Goal: Task Accomplishment & Management: Manage account settings

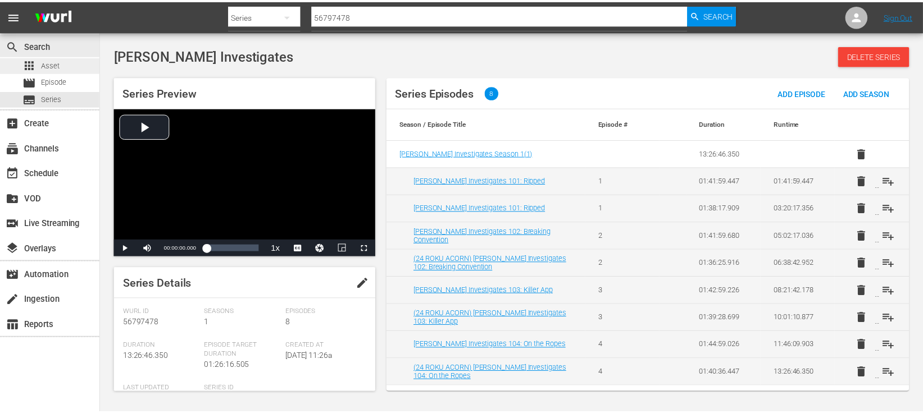
scroll to position [140, 0]
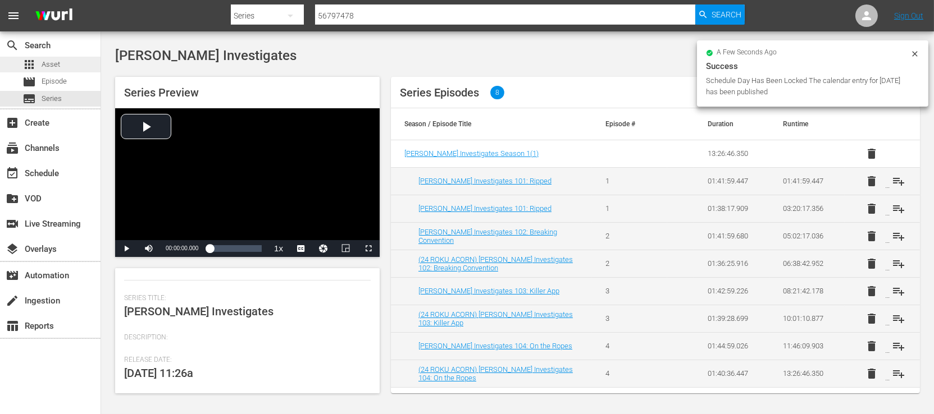
click at [53, 65] on span "Asset" at bounding box center [51, 64] width 19 height 11
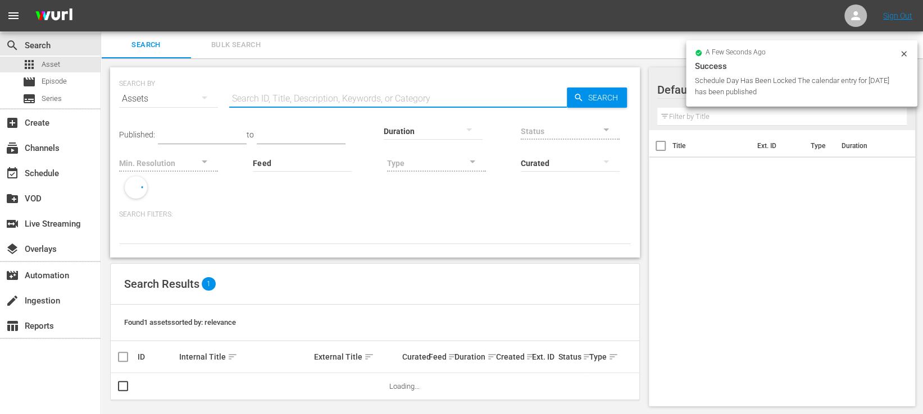
click at [300, 98] on input "text" at bounding box center [397, 98] width 337 height 27
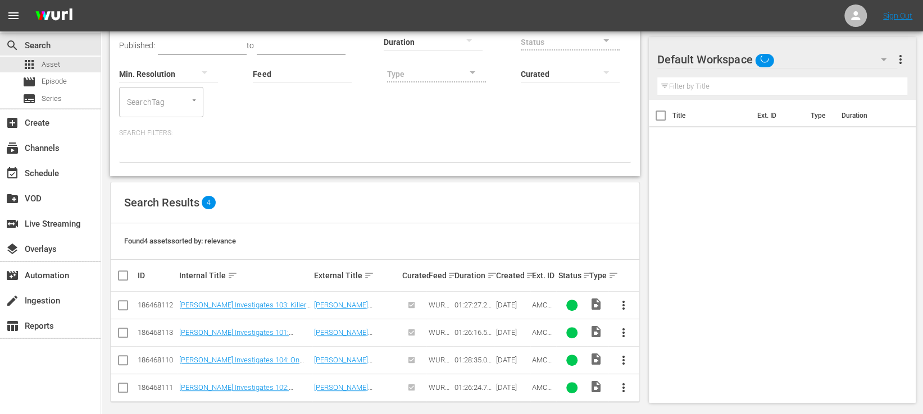
scroll to position [97, 0]
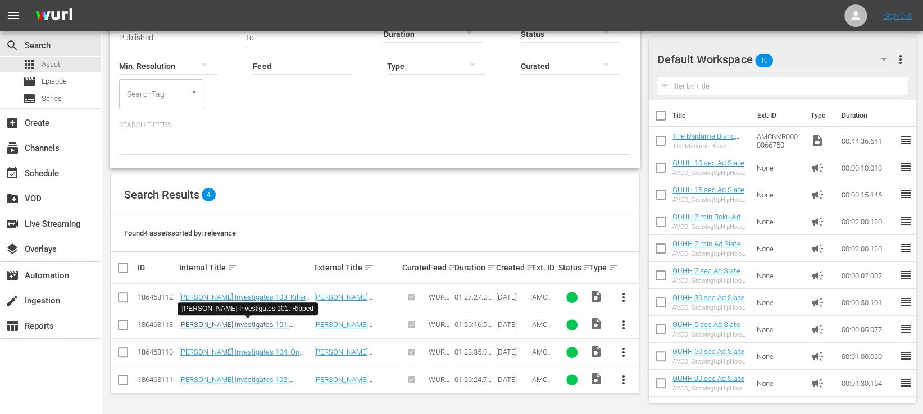
type input "Sidhu"
click at [257, 324] on link "[PERSON_NAME] Investigates 101: Ripped" at bounding box center [233, 329] width 109 height 17
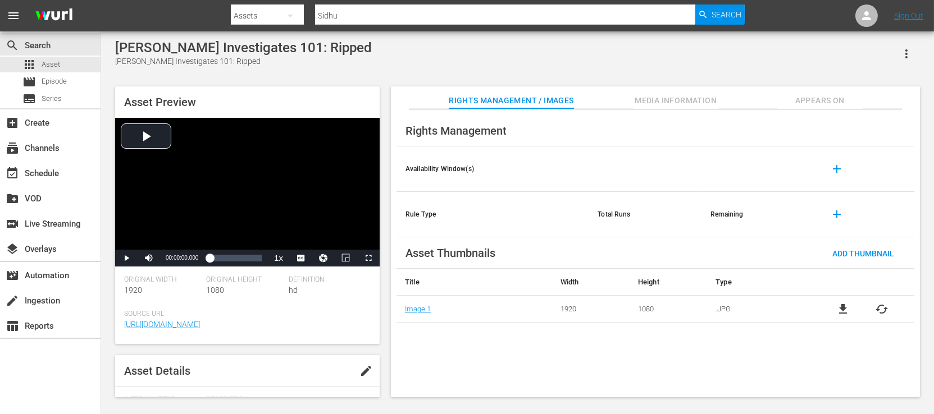
click at [705, 105] on span "Media Information" at bounding box center [675, 101] width 84 height 14
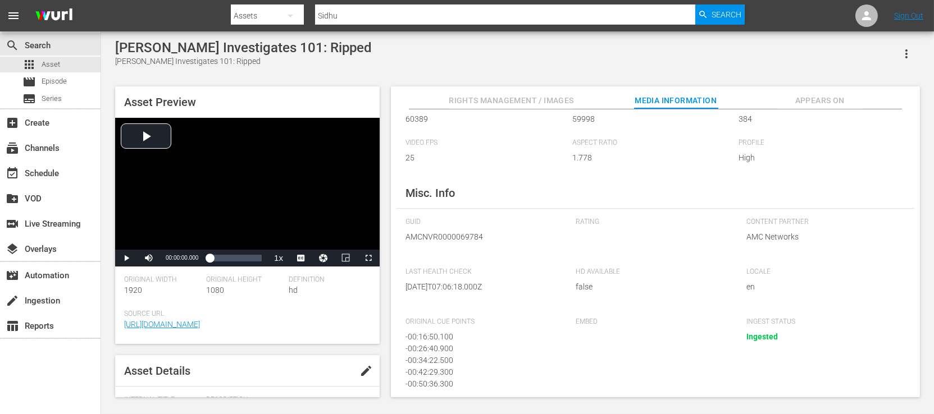
scroll to position [149, 0]
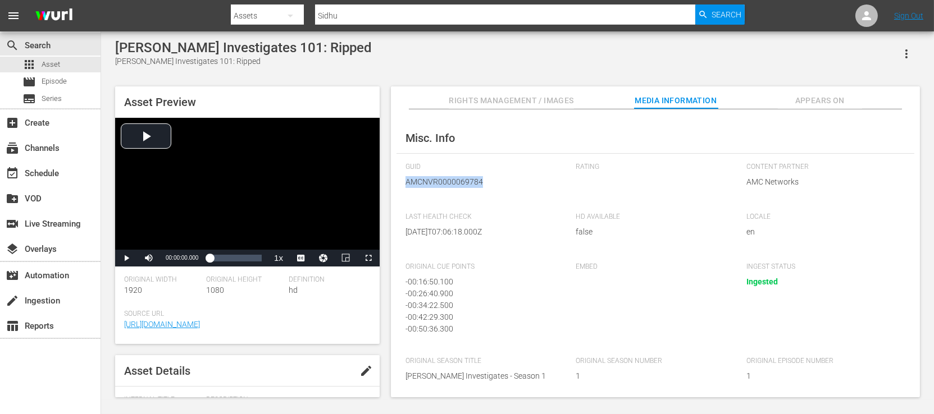
drag, startPoint x: 407, startPoint y: 179, endPoint x: 502, endPoint y: 194, distance: 96.2
click at [502, 194] on div "GUID AMCNVR0000069784" at bounding box center [484, 182] width 159 height 39
copy span "AMCNVR0000069784"
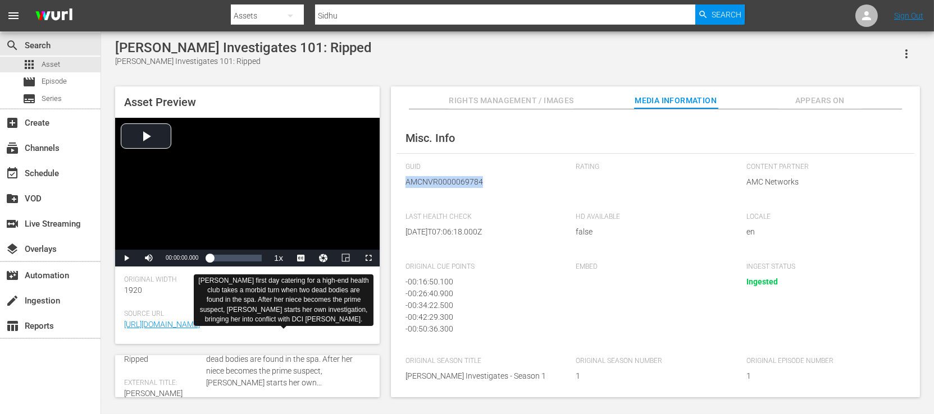
scroll to position [0, 0]
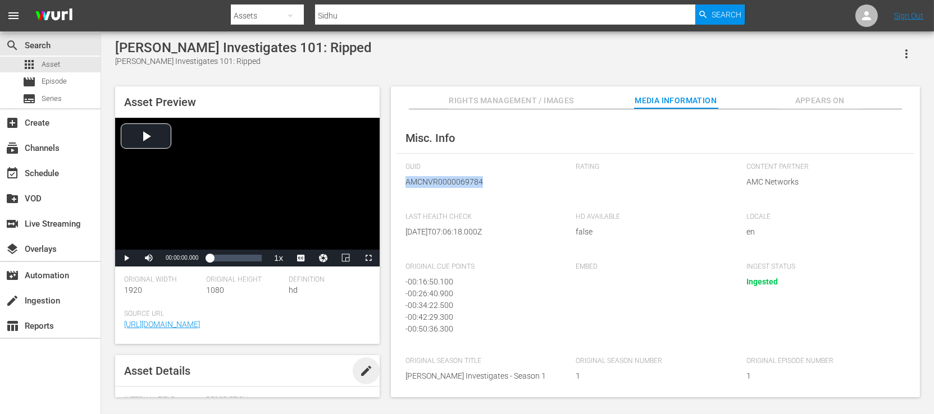
click at [360, 371] on span "edit" at bounding box center [365, 370] width 13 height 13
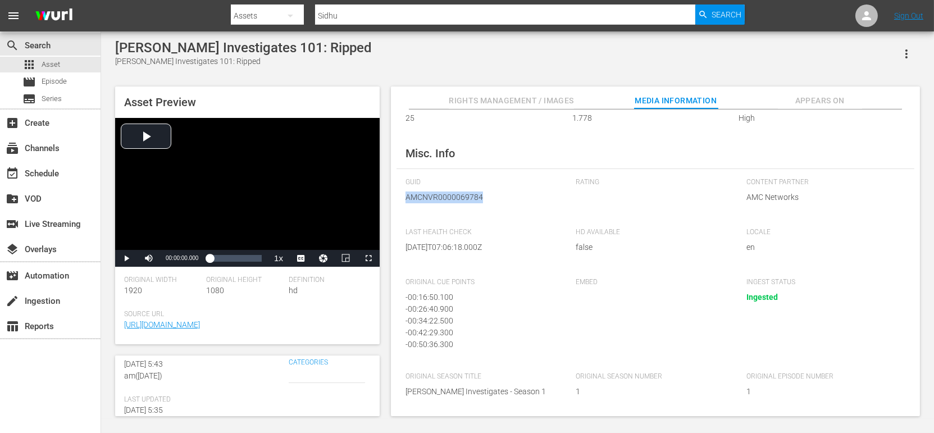
scroll to position [299, 0]
click at [50, 92] on div "subtitles Series" at bounding box center [41, 99] width 39 height 16
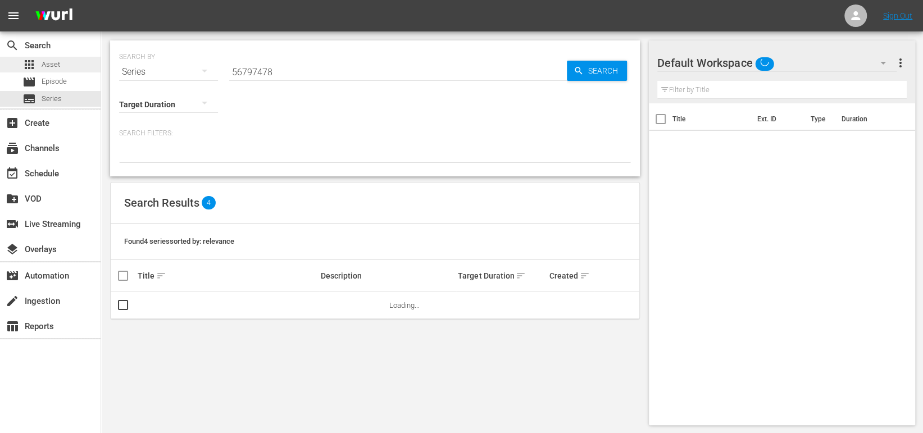
click at [67, 60] on div "apps Asset" at bounding box center [50, 65] width 101 height 16
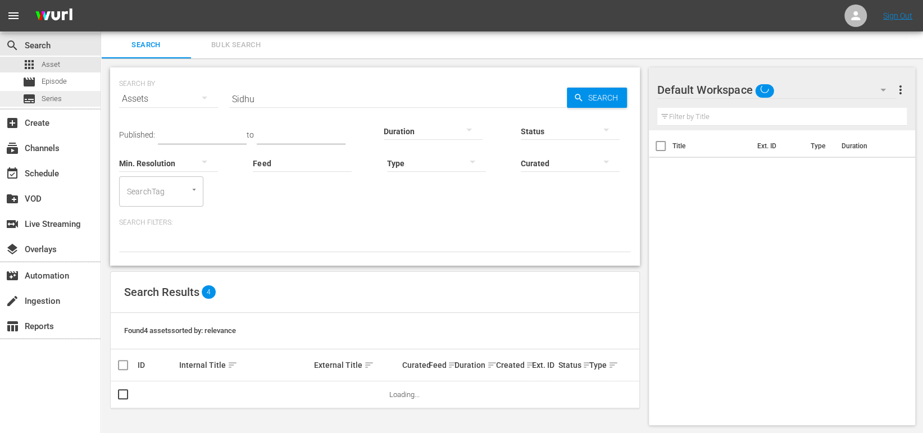
click at [63, 102] on div "subtitles Series" at bounding box center [50, 99] width 101 height 16
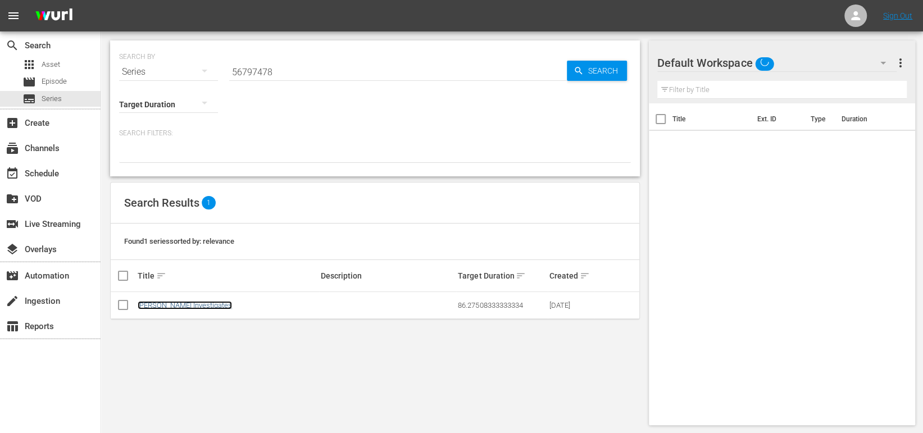
click at [192, 306] on link "[PERSON_NAME] Investigates" at bounding box center [185, 305] width 94 height 8
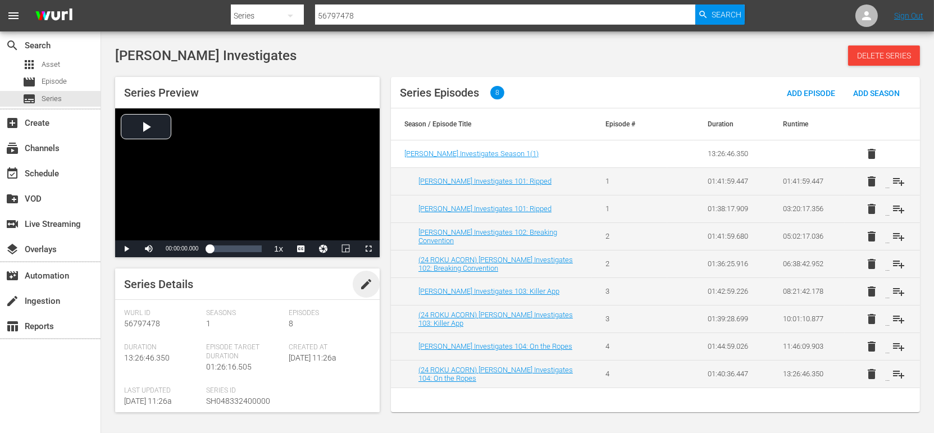
click at [359, 284] on span "edit" at bounding box center [365, 283] width 13 height 13
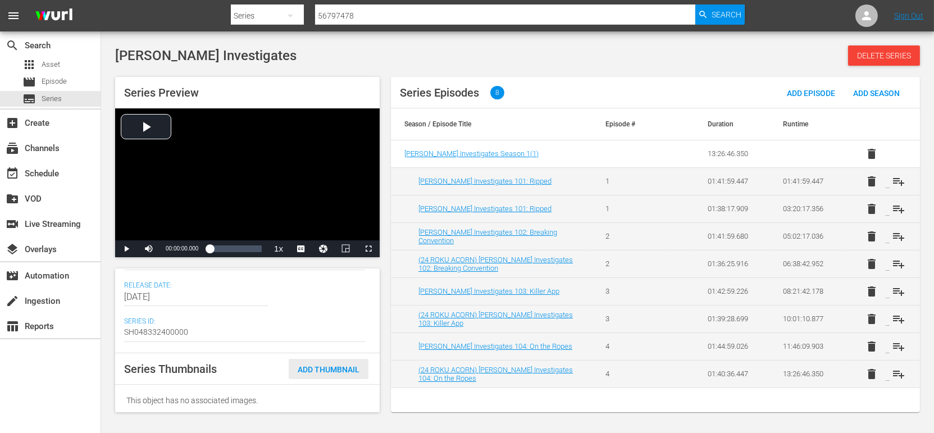
click at [319, 367] on span "Add Thumbnail" at bounding box center [329, 369] width 80 height 9
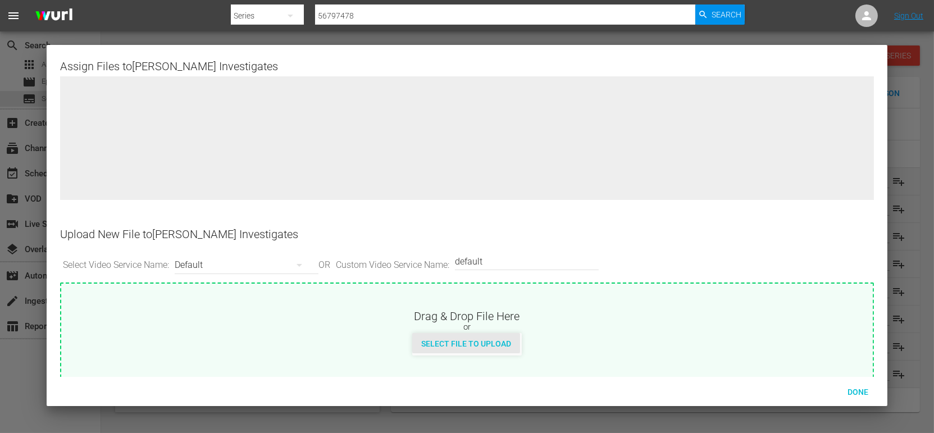
click at [443, 337] on div "Select File to Upload" at bounding box center [466, 343] width 108 height 21
type input "C:\fakepath\Mrs_Sidhu_101_AVOD_big_texted.jpg"
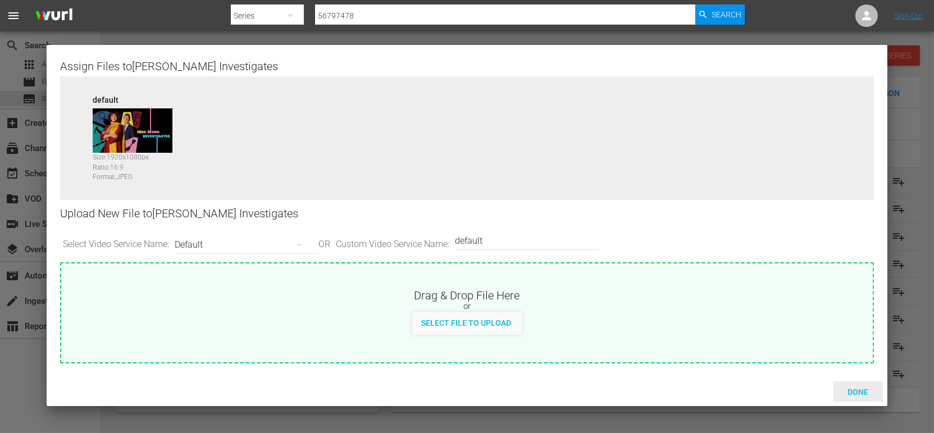
click at [857, 387] on span "Done" at bounding box center [857, 391] width 39 height 9
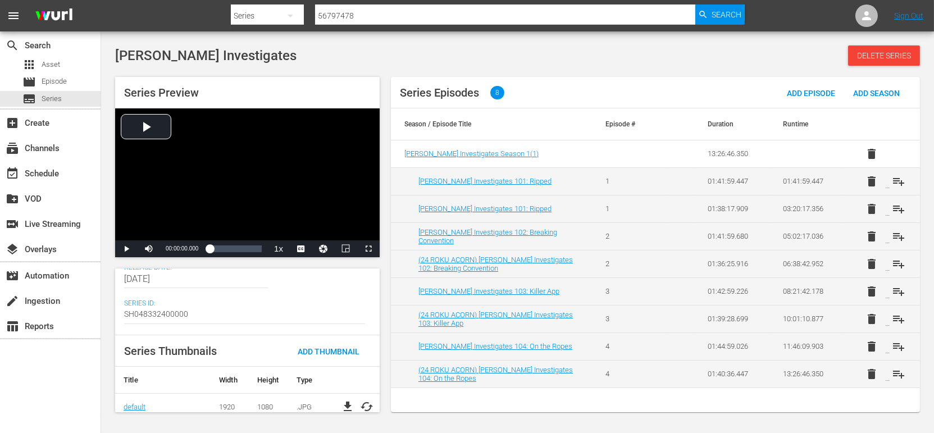
scroll to position [250, 0]
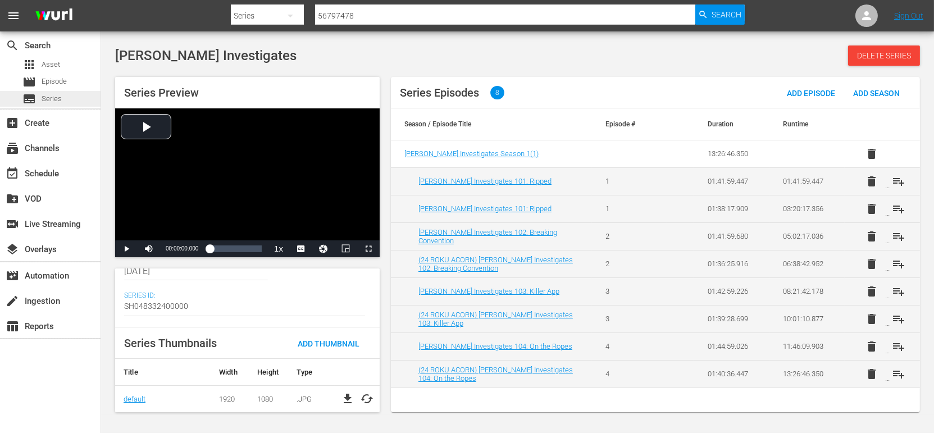
click at [60, 97] on span "Series" at bounding box center [52, 98] width 20 height 11
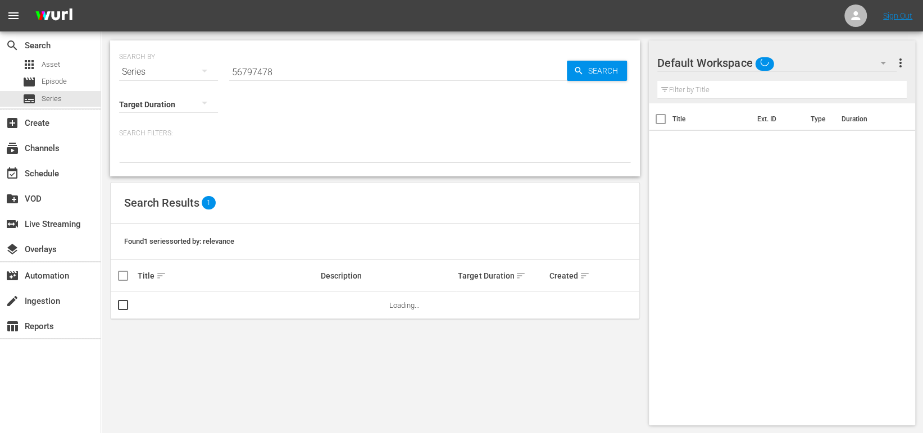
click at [335, 71] on input "56797478" at bounding box center [397, 71] width 337 height 27
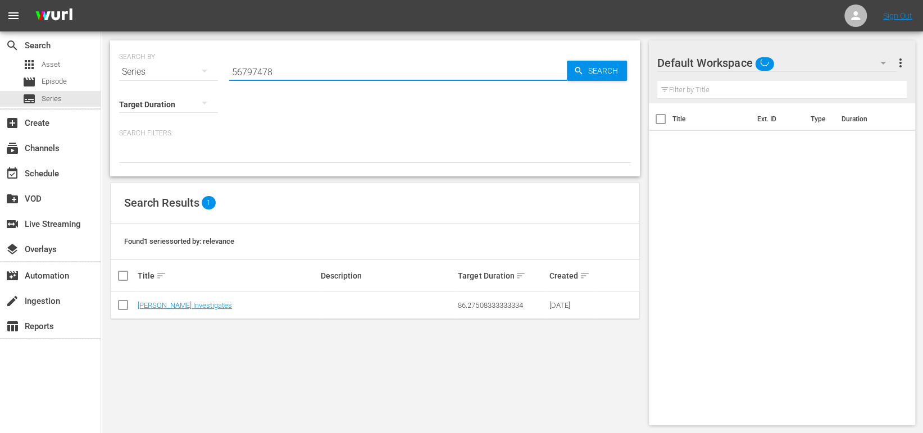
click at [335, 71] on input "56797478" at bounding box center [397, 71] width 337 height 27
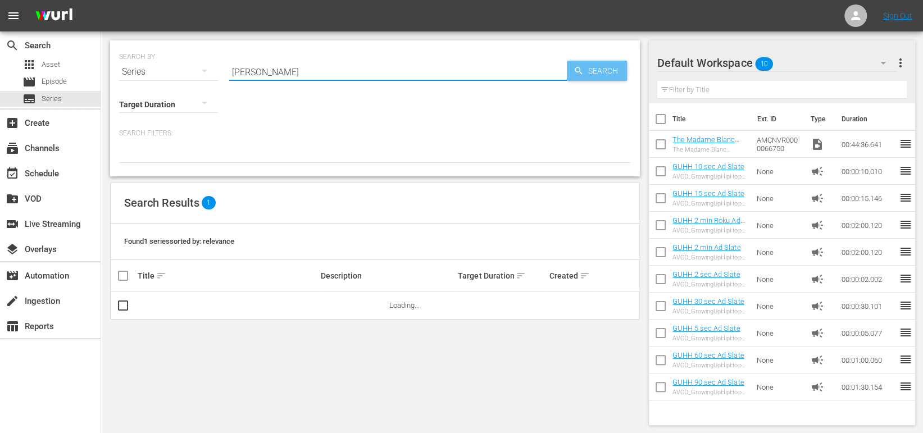
type input "[PERSON_NAME]"
click at [582, 71] on icon "button" at bounding box center [578, 71] width 10 height 10
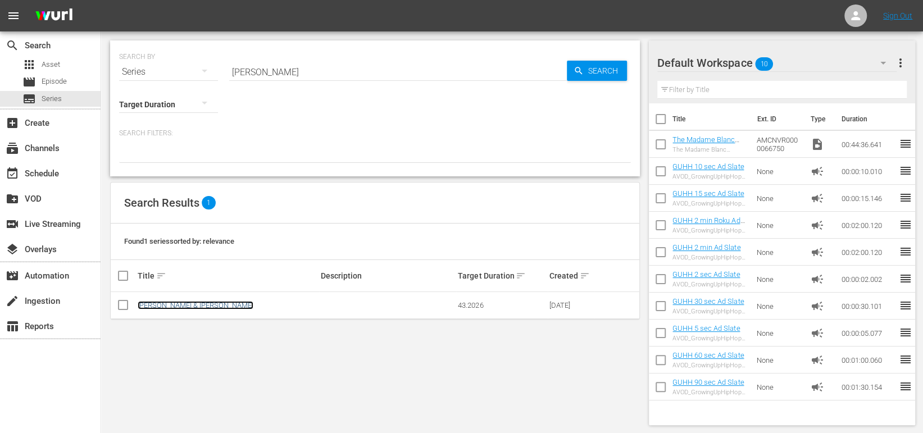
click at [178, 307] on link "[PERSON_NAME] & [PERSON_NAME]" at bounding box center [196, 305] width 116 height 8
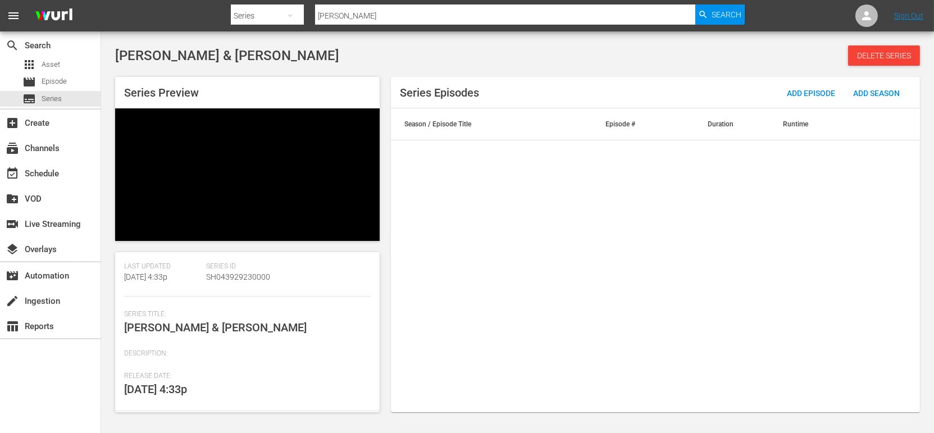
scroll to position [121, 0]
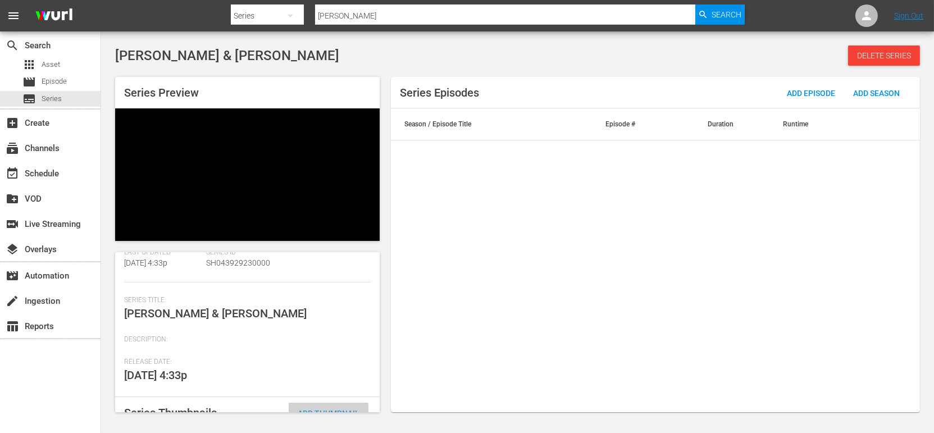
click at [326, 409] on span "Add Thumbnail" at bounding box center [329, 413] width 80 height 9
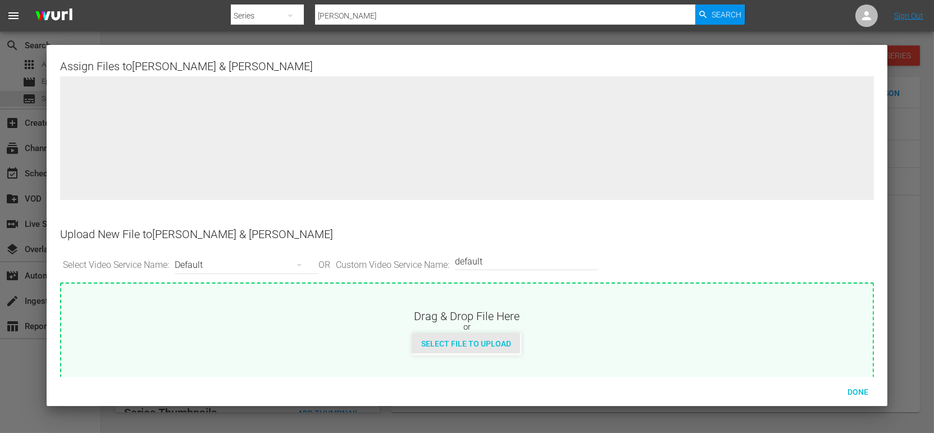
click at [454, 340] on span "Select File to Upload" at bounding box center [466, 343] width 108 height 9
type input "C:\fakepath\Darby_Joan_101_AVOD_big_texted.jpg"
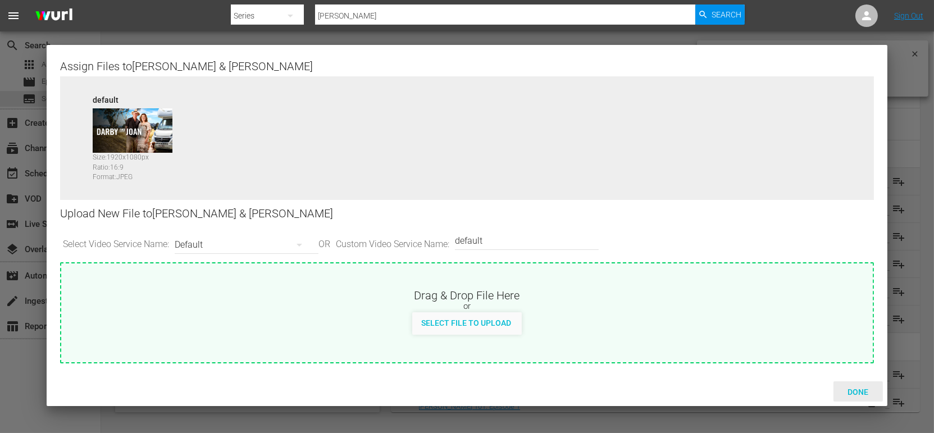
click at [861, 392] on span "Done" at bounding box center [857, 391] width 39 height 9
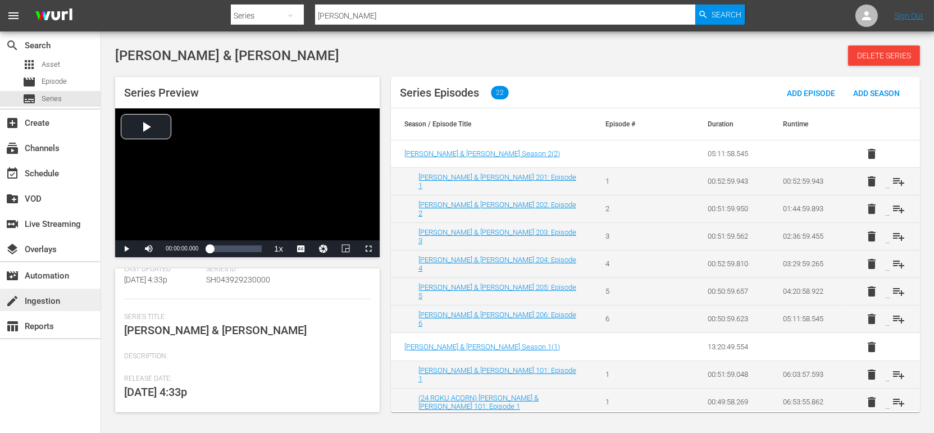
drag, startPoint x: 72, startPoint y: 391, endPoint x: 76, endPoint y: 300, distance: 91.6
click at [72, 391] on div "search Search apps Asset movie Episode subtitles Series add_box Create subscrip…" at bounding box center [50, 247] width 101 height 433
click at [49, 101] on span "Series" at bounding box center [52, 98] width 20 height 11
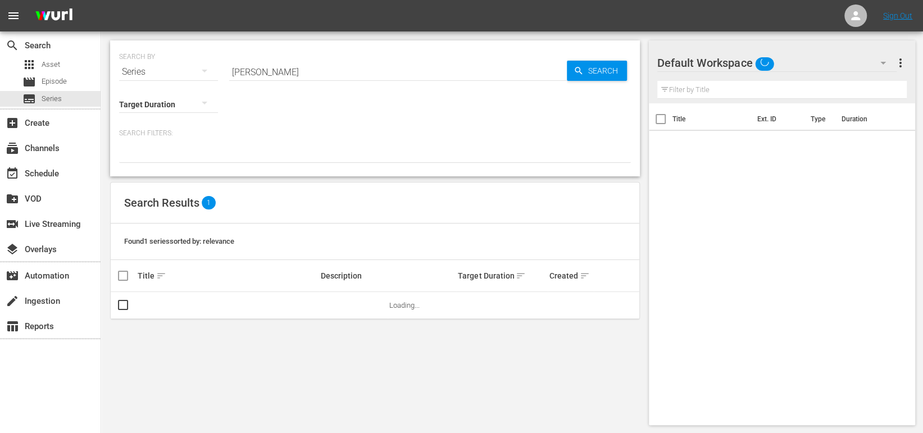
click at [294, 71] on input "[PERSON_NAME]" at bounding box center [397, 71] width 337 height 27
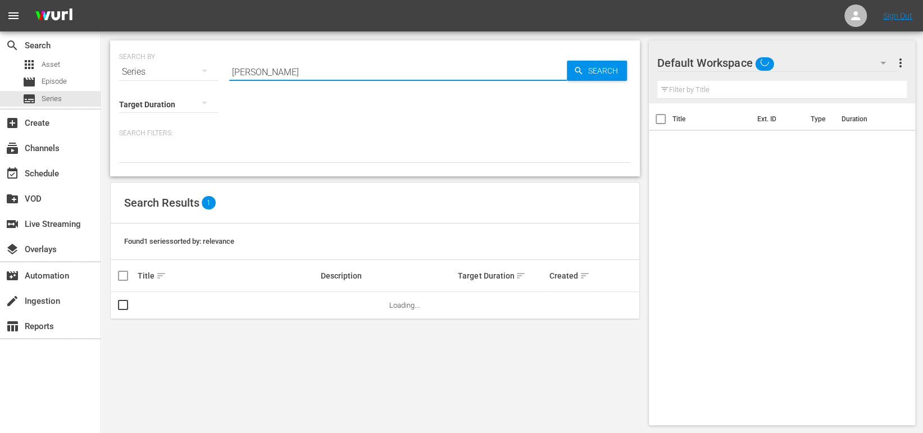
click at [294, 71] on input "[PERSON_NAME]" at bounding box center [397, 71] width 337 height 27
paste input "56797479"
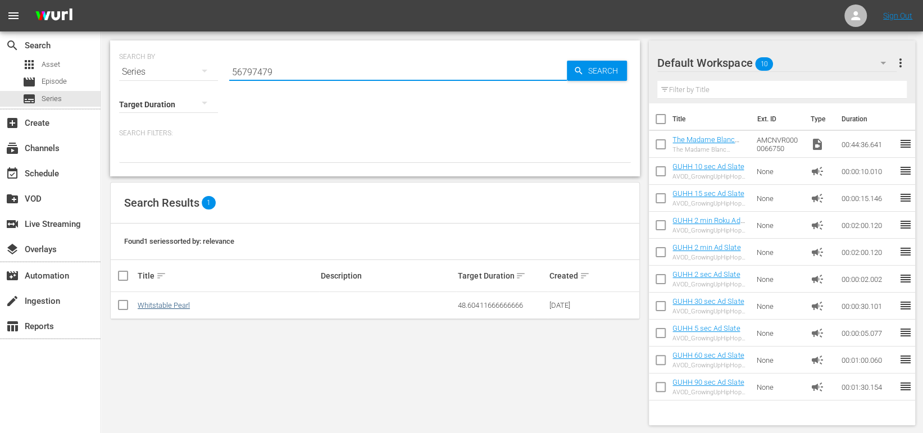
type input "56797479"
click at [161, 306] on link "Whitstable Pearl" at bounding box center [164, 305] width 52 height 8
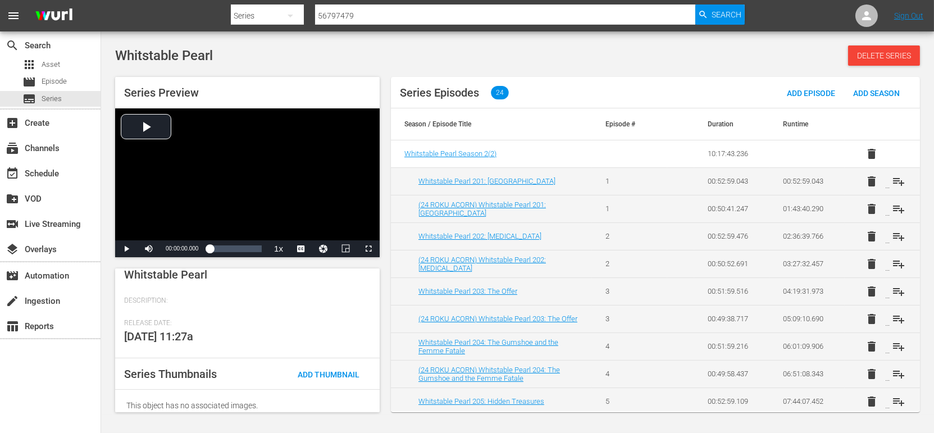
scroll to position [186, 0]
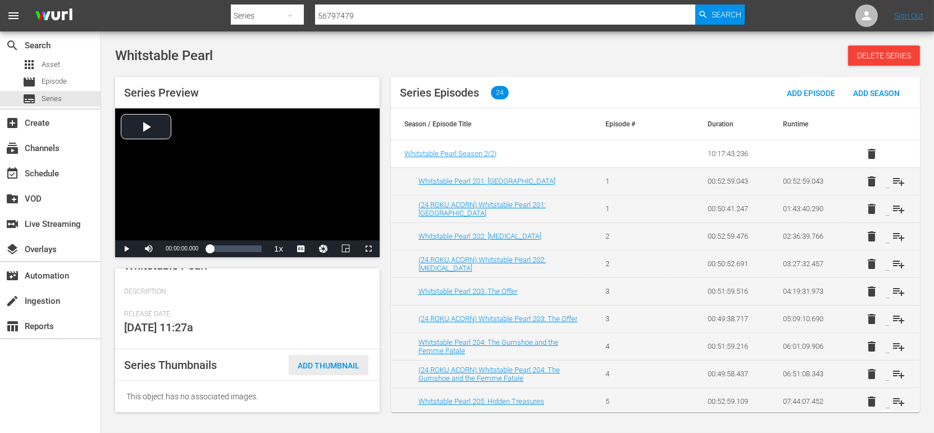
click at [341, 362] on span "Add Thumbnail" at bounding box center [329, 365] width 80 height 9
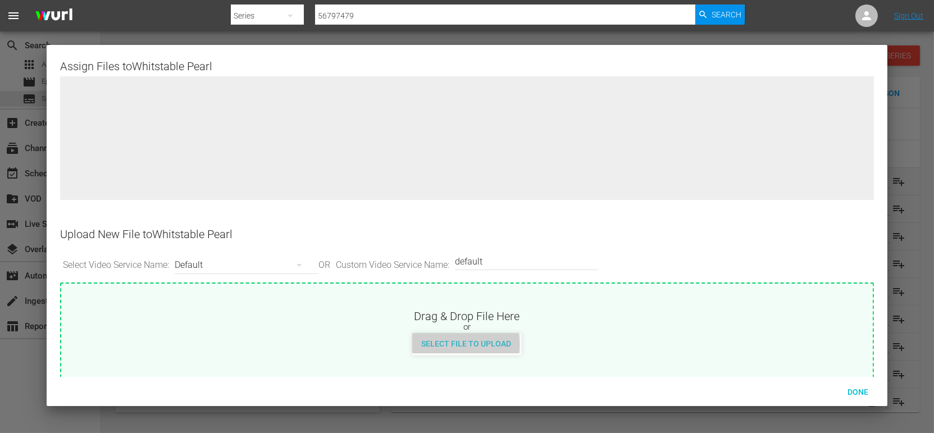
click at [442, 344] on span "Select File to Upload" at bounding box center [466, 343] width 108 height 9
type input "C:\fakepath\Whitstable_101_AVOD_big_texted.jpg"
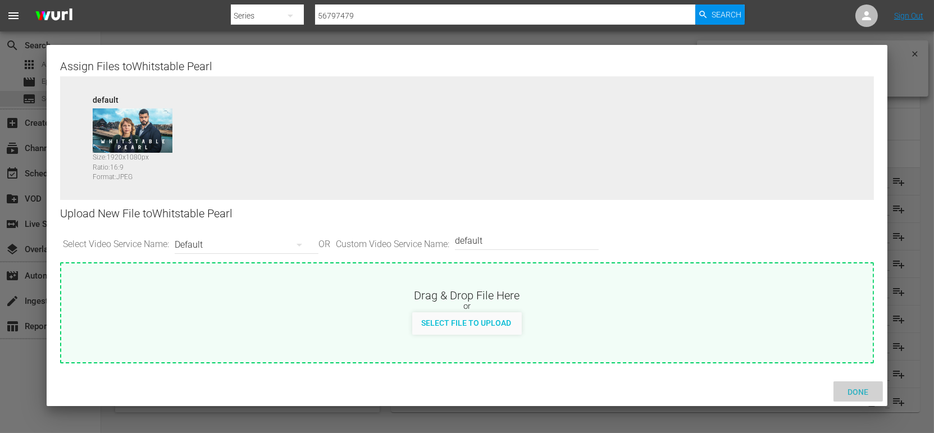
click at [853, 387] on span "Done" at bounding box center [857, 391] width 39 height 9
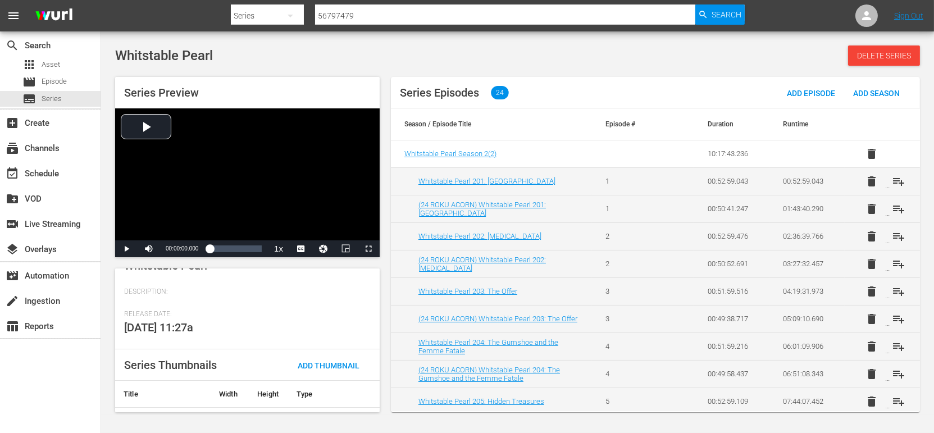
drag, startPoint x: 58, startPoint y: 410, endPoint x: 143, endPoint y: 344, distance: 107.7
click at [58, 409] on div "search Search apps Asset movie Episode subtitles Series add_box Create subscrip…" at bounding box center [50, 247] width 101 height 433
click at [51, 92] on div "subtitles Series" at bounding box center [41, 99] width 39 height 16
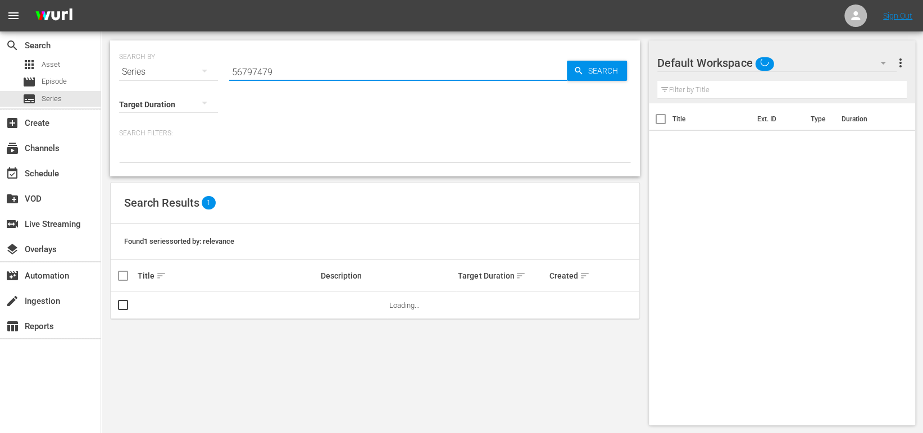
click at [253, 74] on input "56797479" at bounding box center [397, 71] width 337 height 27
paste input "8095"
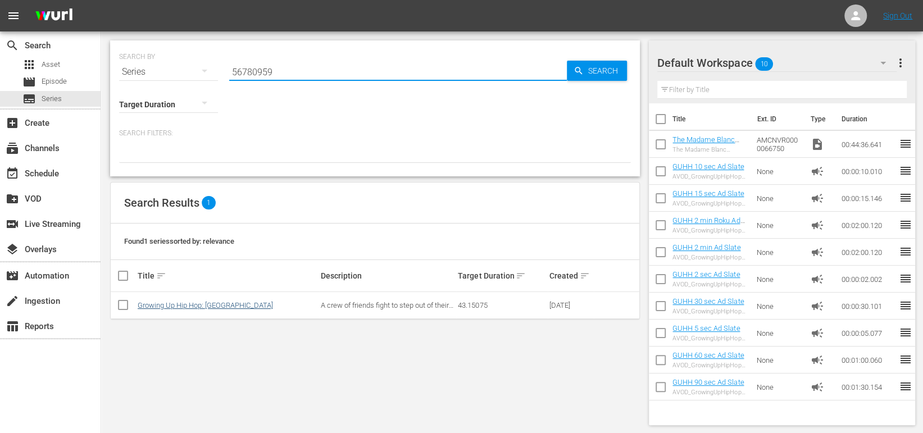
type input "56780959"
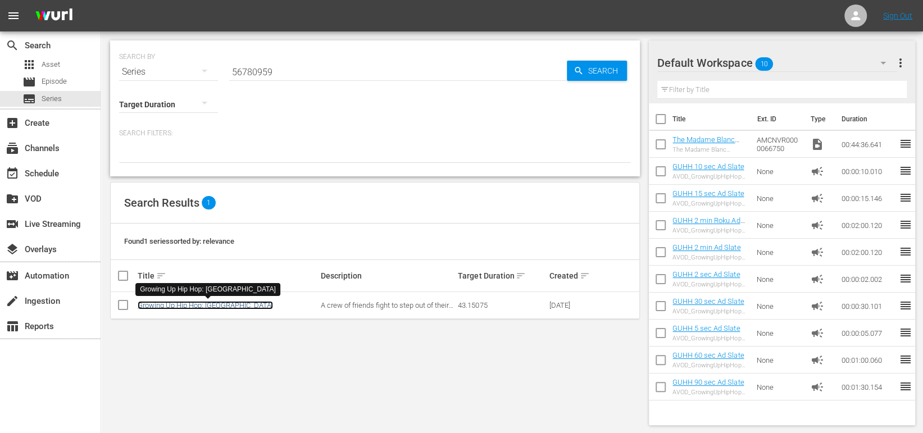
click at [176, 302] on link "Growing Up Hip Hop: [GEOGRAPHIC_DATA]" at bounding box center [205, 305] width 135 height 8
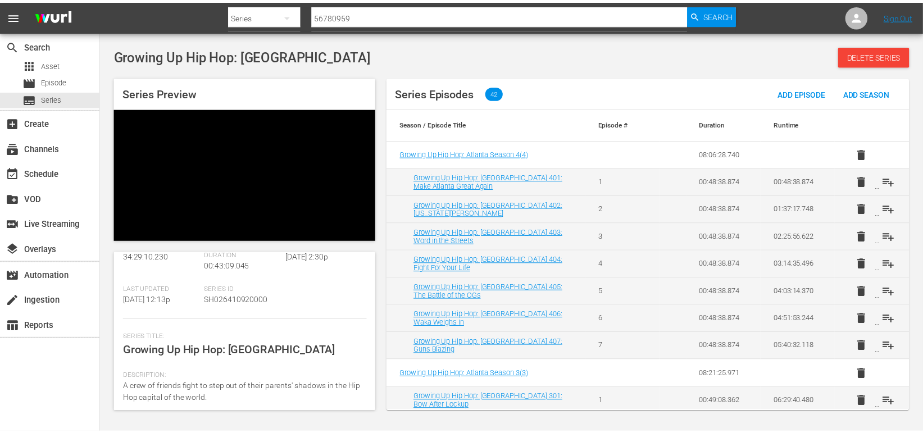
scroll to position [167, 0]
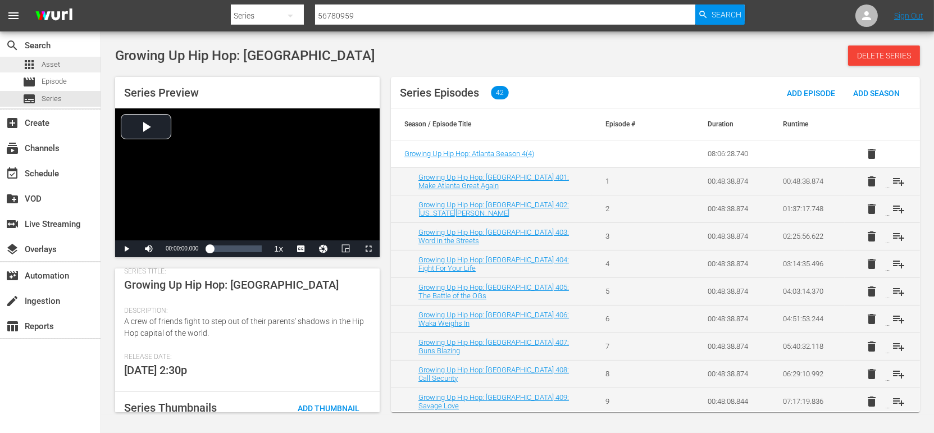
click at [48, 67] on span "Asset" at bounding box center [51, 64] width 19 height 11
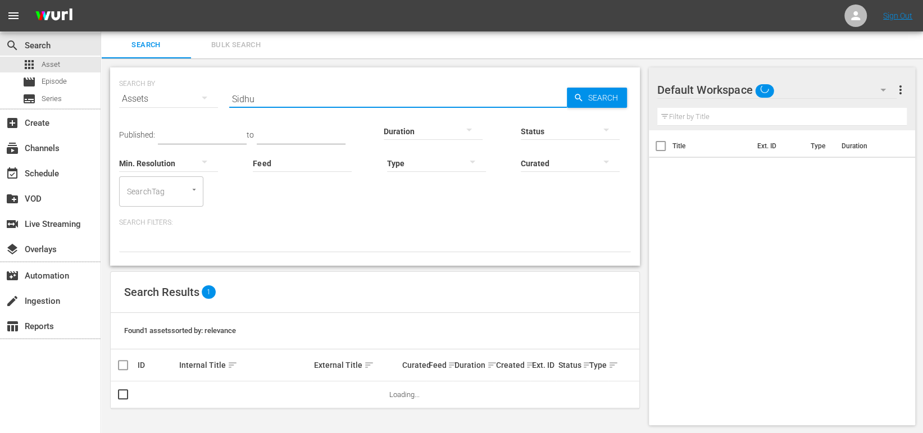
click at [327, 90] on input "Sidhu" at bounding box center [397, 98] width 337 height 27
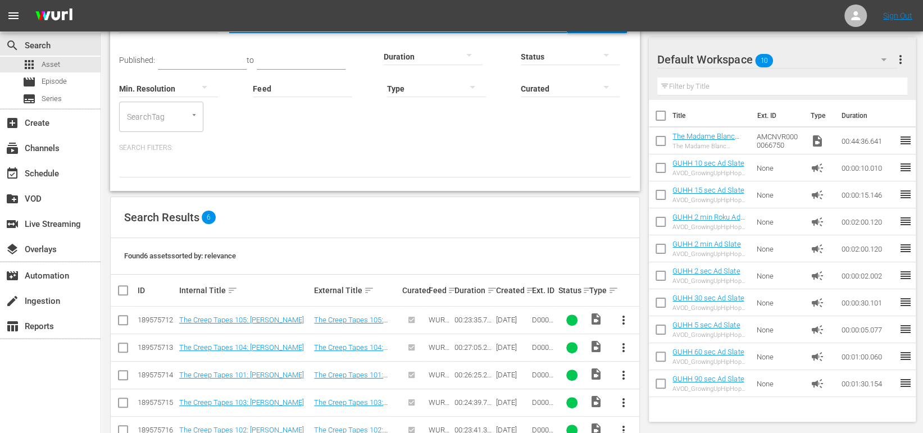
scroll to position [134, 0]
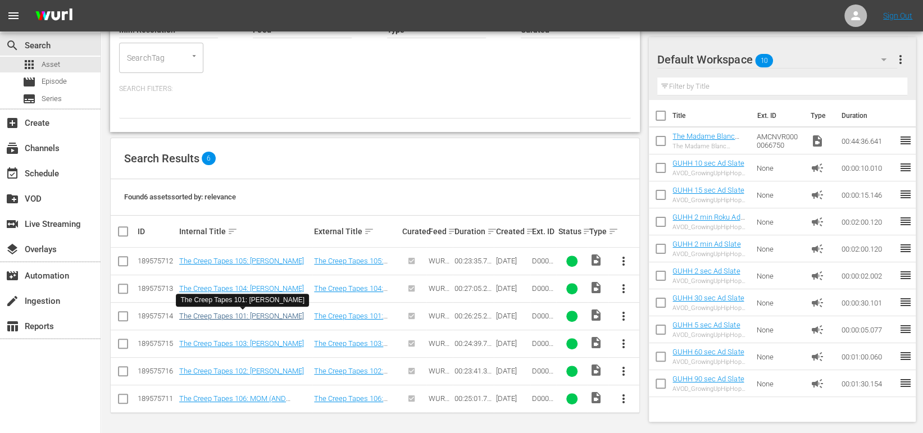
type input "The Creep Tapes"
click at [187, 312] on link "The Creep Tapes 101: [PERSON_NAME]" at bounding box center [241, 316] width 125 height 8
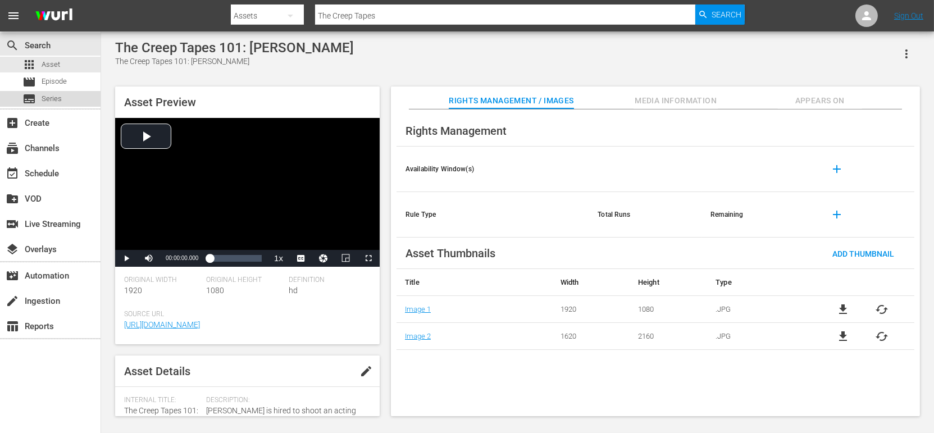
click at [54, 95] on span "Series" at bounding box center [52, 98] width 20 height 11
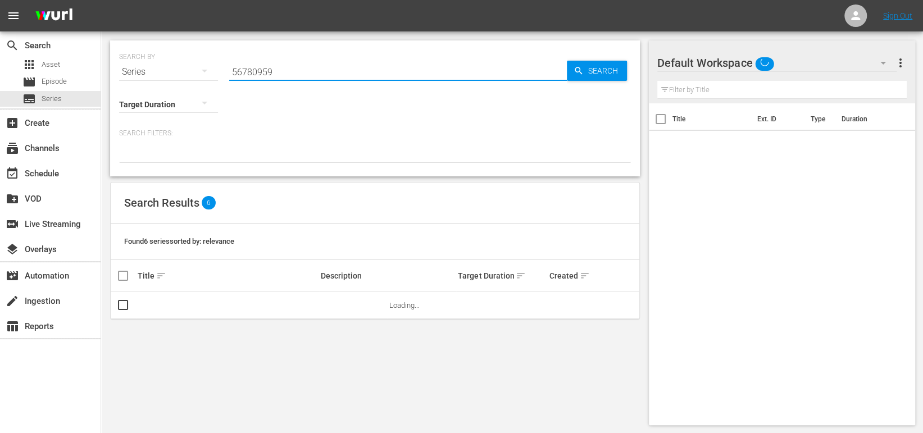
click at [289, 63] on input "56780959" at bounding box center [397, 71] width 337 height 27
click at [289, 69] on input "56780959" at bounding box center [397, 71] width 337 height 27
type input "5"
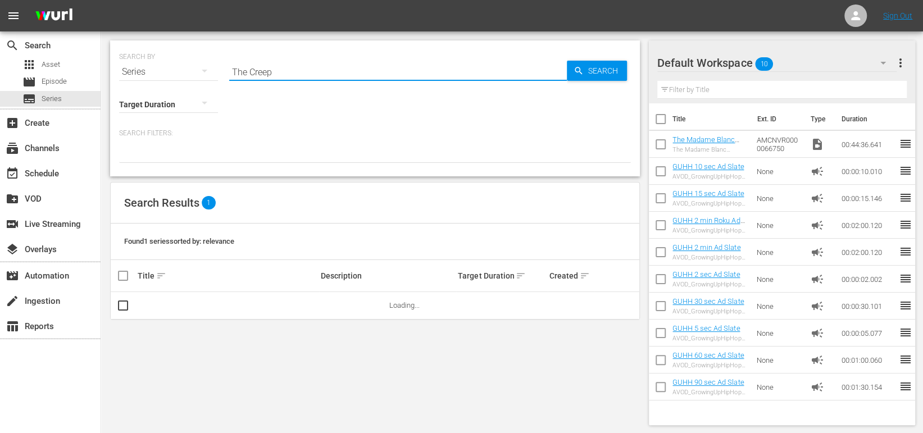
type input "The Creep Tapes"
click at [171, 296] on td "The Creep Tapes" at bounding box center [227, 305] width 183 height 27
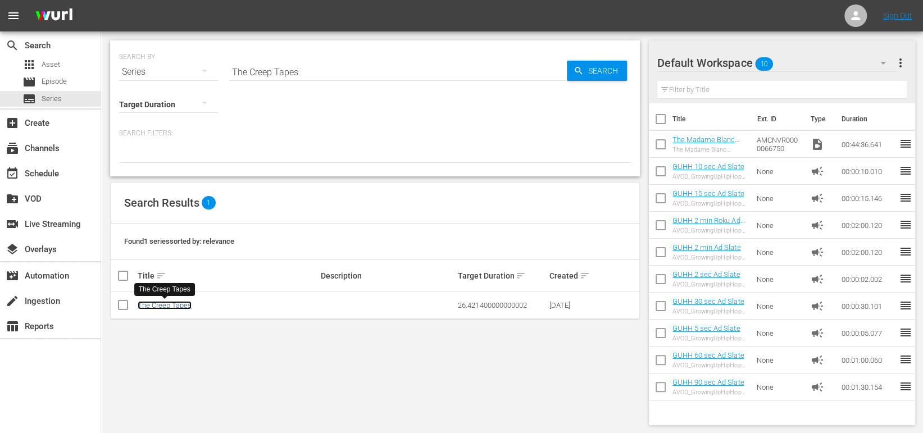
click at [166, 308] on link "The Creep Tapes" at bounding box center [165, 305] width 54 height 8
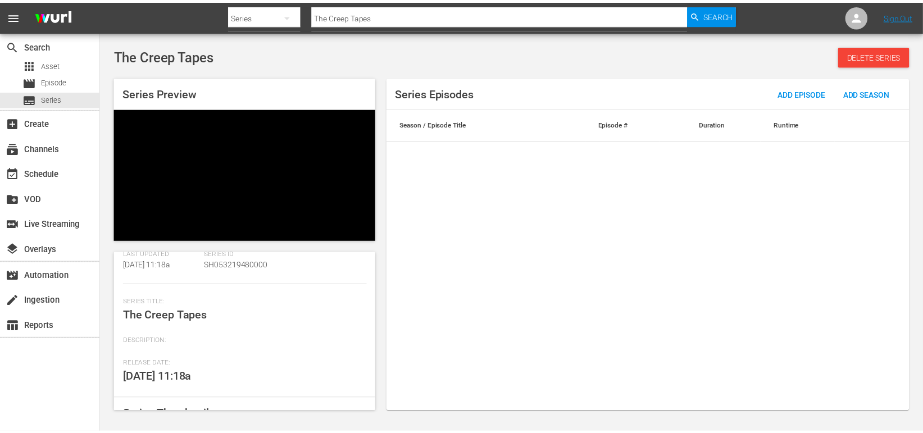
scroll to position [121, 0]
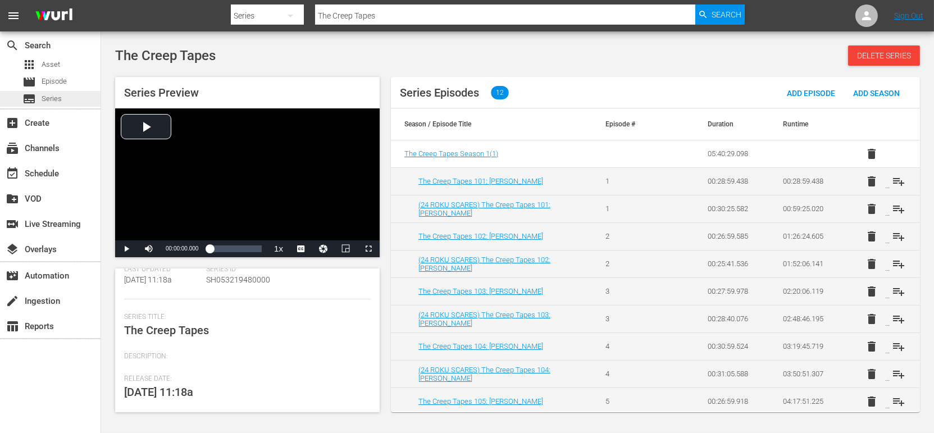
click at [66, 101] on div "subtitles Series" at bounding box center [50, 99] width 101 height 16
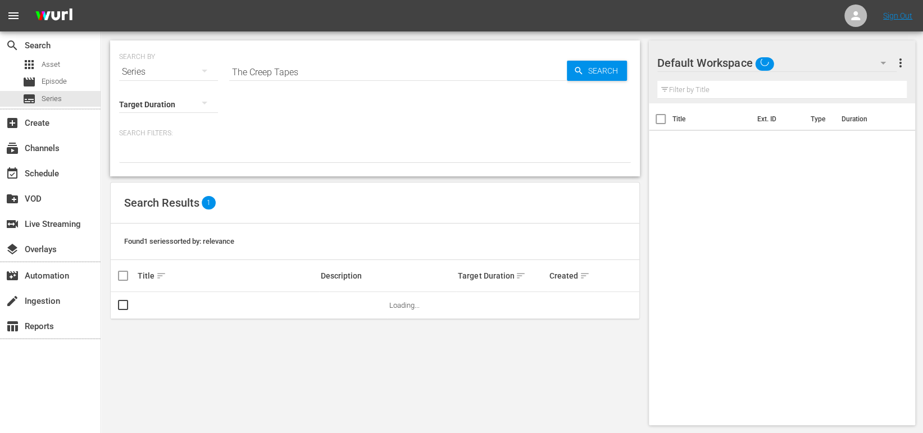
click at [347, 76] on input "The Creep Tapes" at bounding box center [397, 71] width 337 height 27
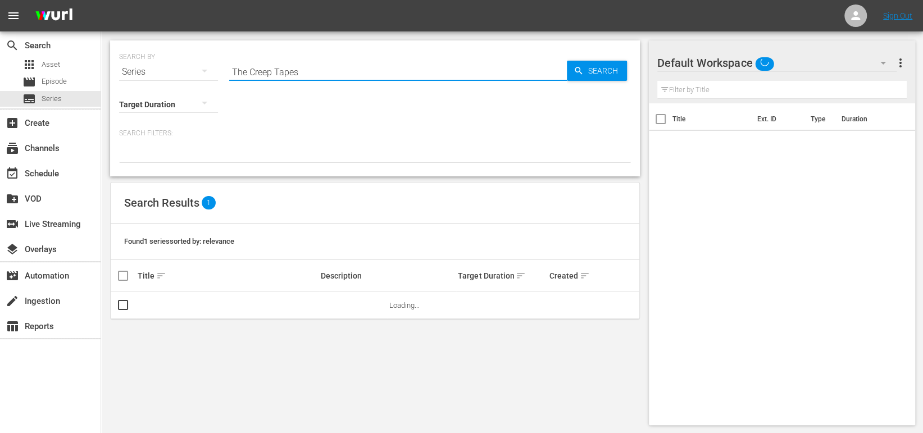
click at [347, 76] on input "The Creep Tapes" at bounding box center [397, 71] width 337 height 27
type input "Inner Demons"
drag, startPoint x: 582, startPoint y: 71, endPoint x: 586, endPoint y: 65, distance: 7.3
click at [584, 70] on span "Search" at bounding box center [604, 71] width 43 height 20
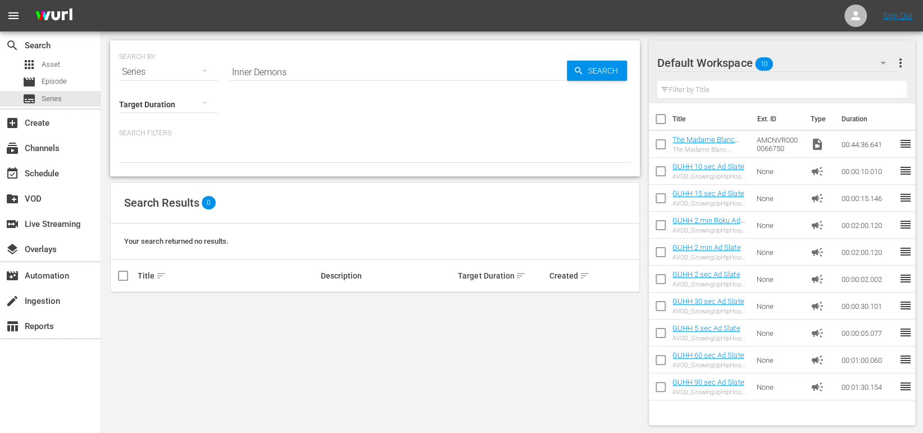
click at [148, 335] on div "SEARCH BY Search By Series Search ID, Title, Description, Keywords, or Category…" at bounding box center [374, 232] width 547 height 403
click at [59, 60] on span "Asset" at bounding box center [51, 64] width 19 height 11
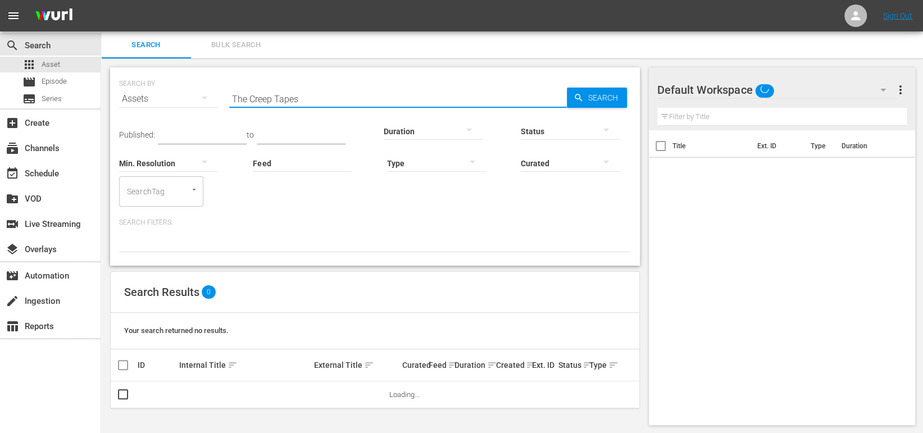
click at [293, 93] on input "The Creep Tapes" at bounding box center [397, 98] width 337 height 27
click at [293, 95] on input "The Creep Tapes" at bounding box center [397, 98] width 337 height 27
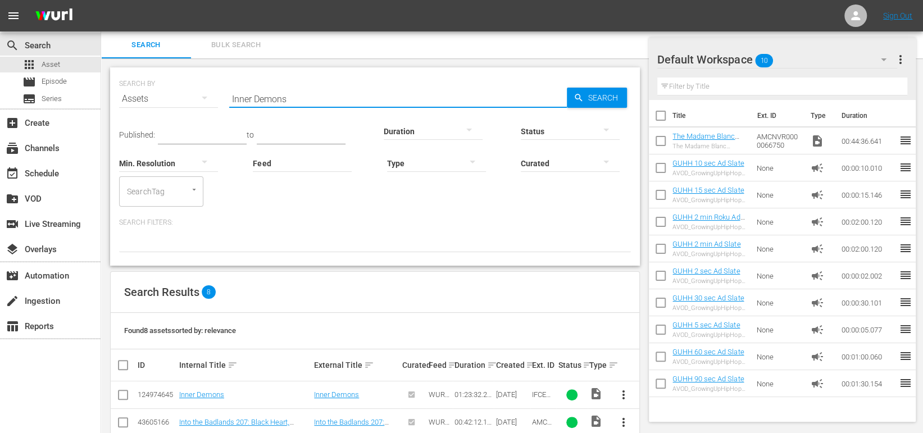
scroll to position [149, 0]
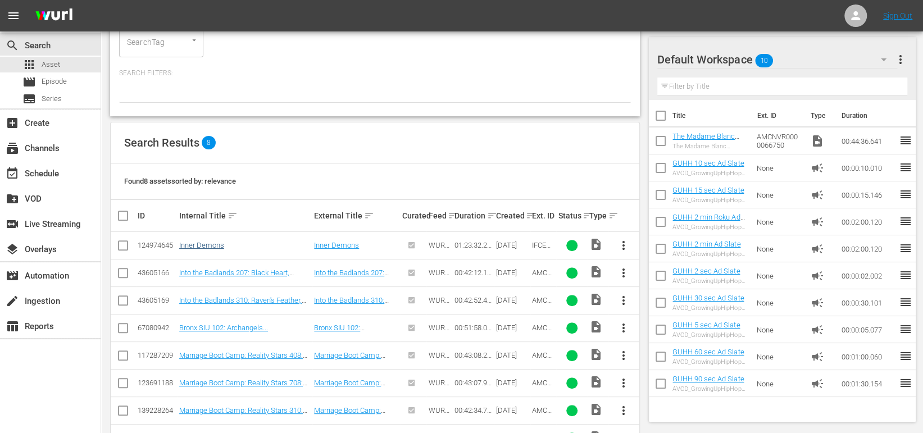
type input "Inner Demons"
click at [211, 247] on link "Inner Demons" at bounding box center [201, 245] width 45 height 8
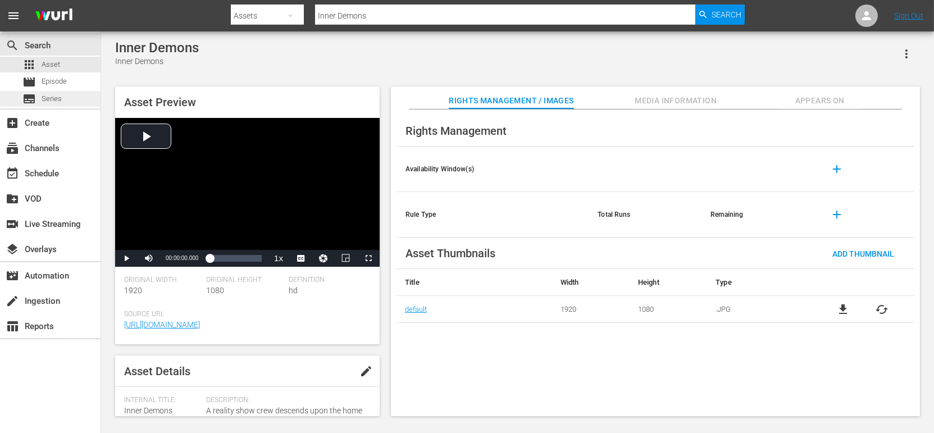
click at [63, 101] on div "subtitles Series" at bounding box center [50, 99] width 101 height 16
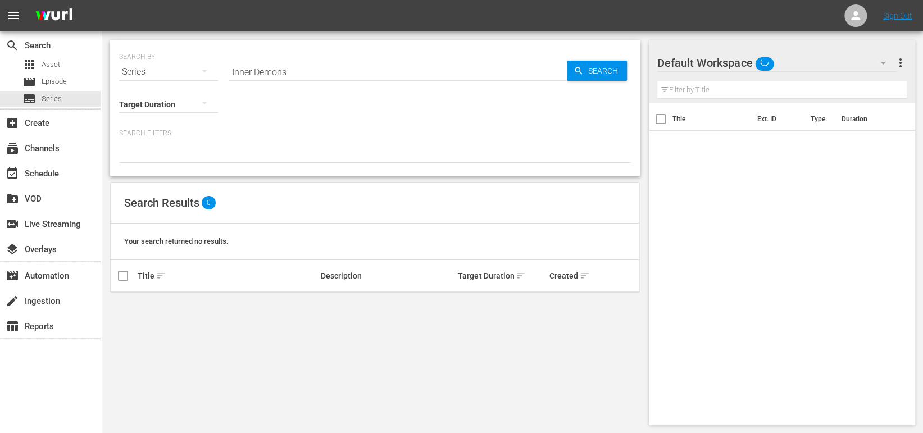
click at [307, 71] on input "Inner Demons" at bounding box center [397, 71] width 337 height 27
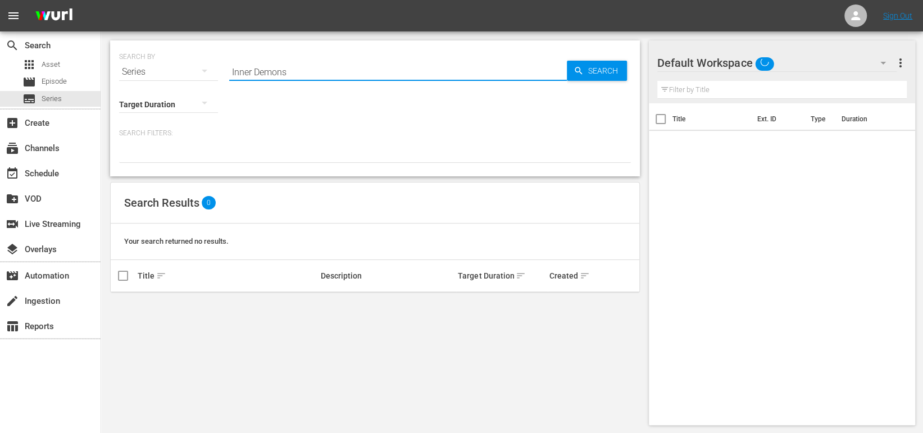
click at [307, 71] on input "Inner Demons" at bounding box center [397, 71] width 337 height 27
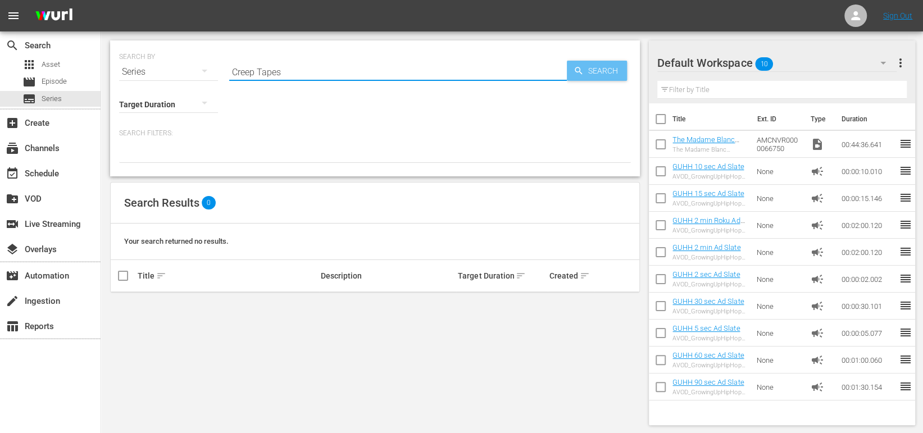
type input "Creep Tapes"
click at [578, 68] on icon "button" at bounding box center [577, 70] width 7 height 7
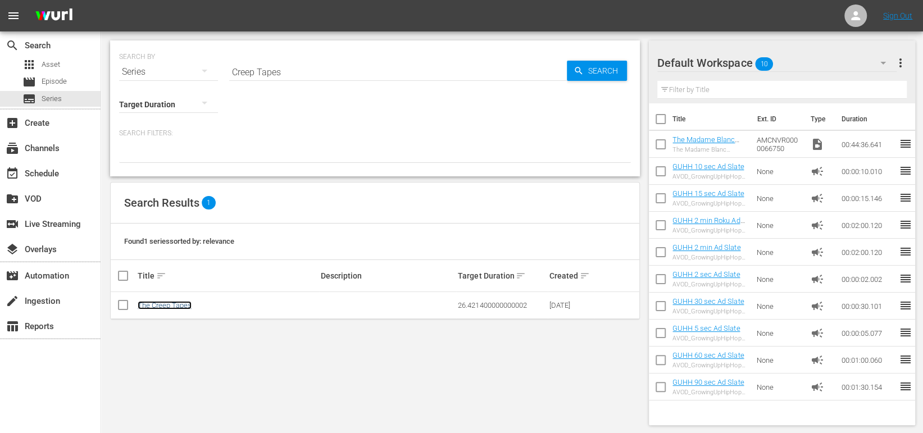
click at [180, 301] on link "The Creep Tapes" at bounding box center [165, 305] width 54 height 8
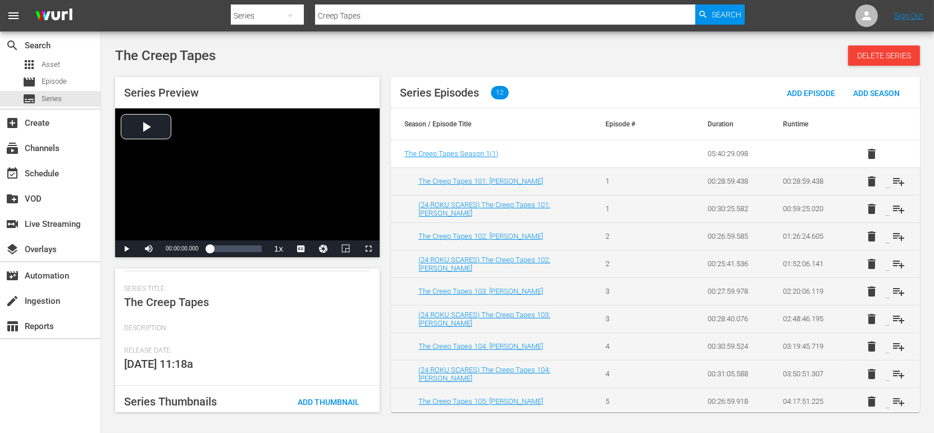
scroll to position [186, 0]
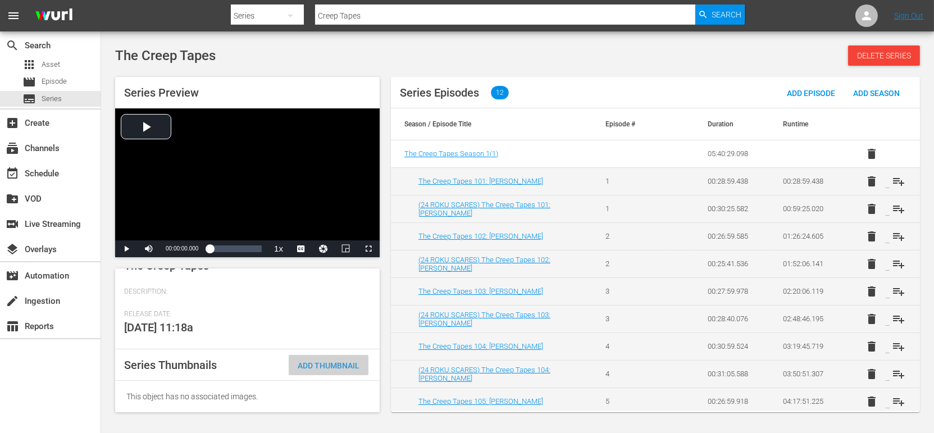
click at [323, 364] on span "Add Thumbnail" at bounding box center [329, 365] width 80 height 9
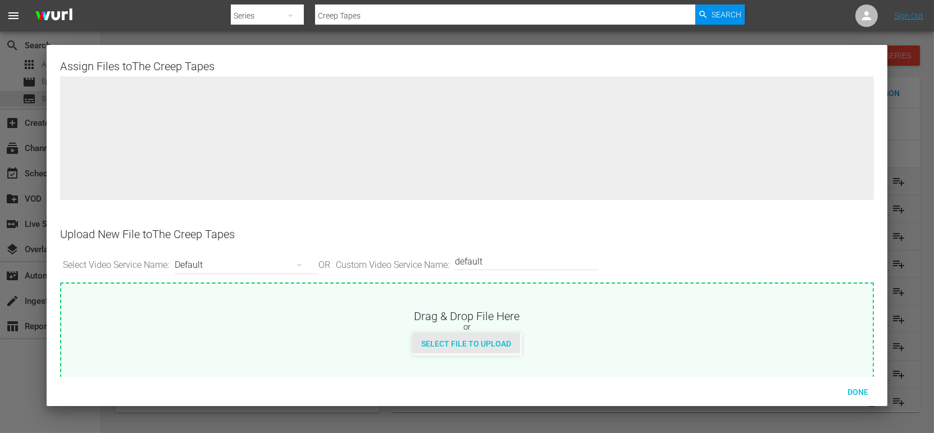
click at [469, 348] on div "Select File to Upload" at bounding box center [466, 343] width 108 height 21
type input "C:\fakepath\Shudder_TheCreepTapes_101_D0000058927_big_texted.jpg"
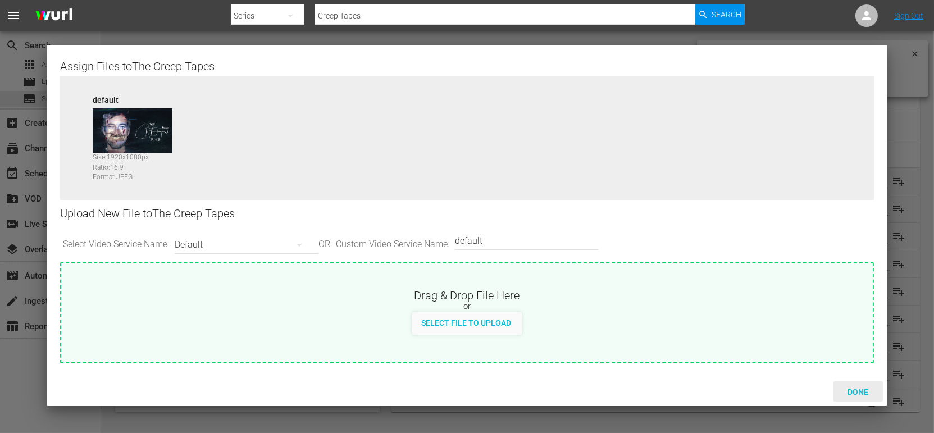
click at [841, 392] on span "Done" at bounding box center [857, 391] width 39 height 9
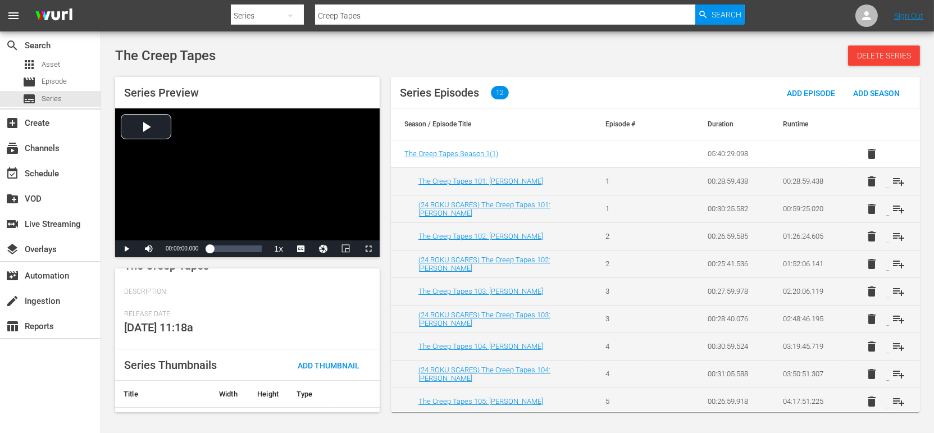
click at [267, 48] on div "The Creep Tapes Delete Series" at bounding box center [517, 55] width 805 height 20
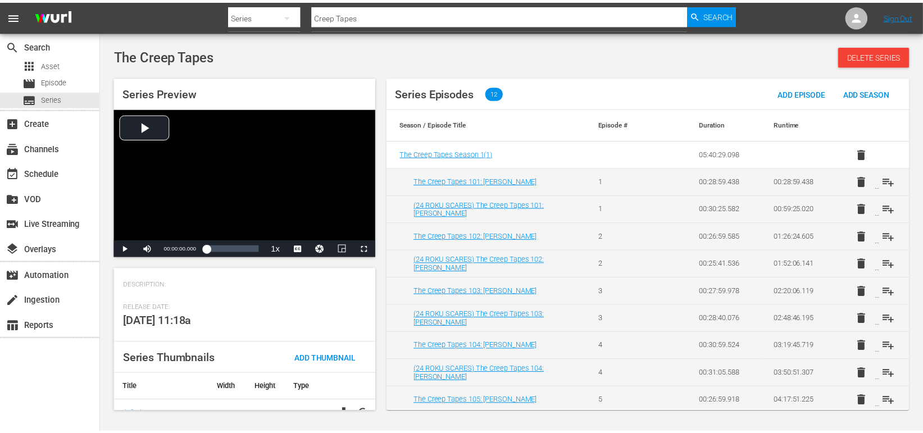
scroll to position [208, 0]
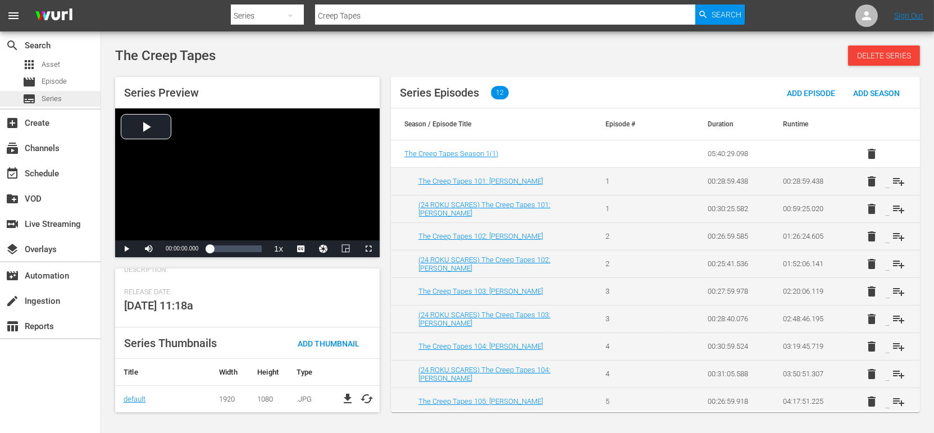
click at [71, 93] on div "subtitles Series" at bounding box center [50, 99] width 101 height 16
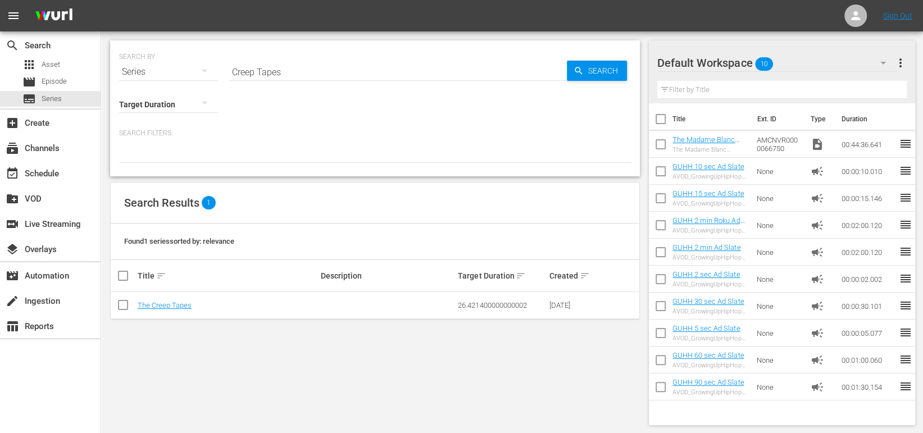
click at [240, 375] on div "SEARCH BY Search By Series Search ID, Title, Description, Keywords, or Category…" at bounding box center [374, 232] width 547 height 403
